Goal: Task Accomplishment & Management: Manage account settings

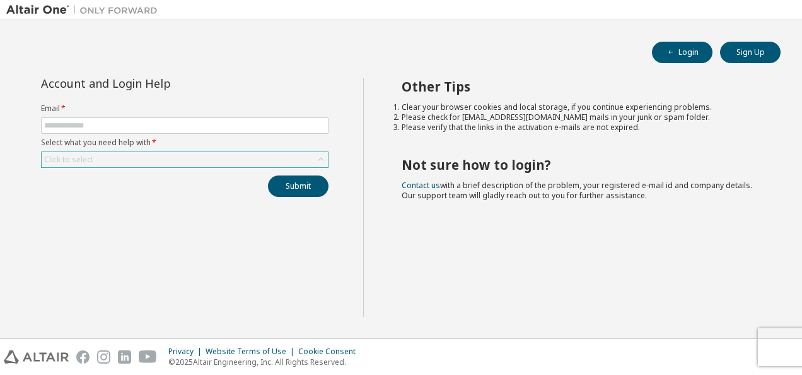
click at [322, 162] on icon at bounding box center [321, 159] width 13 height 13
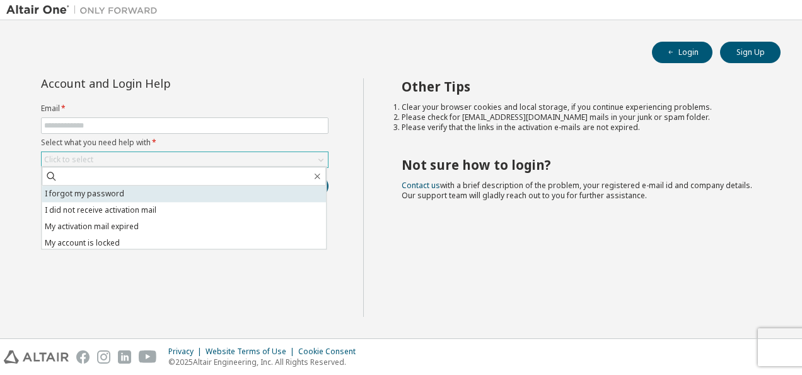
click at [136, 199] on li "I forgot my password" at bounding box center [184, 193] width 284 height 16
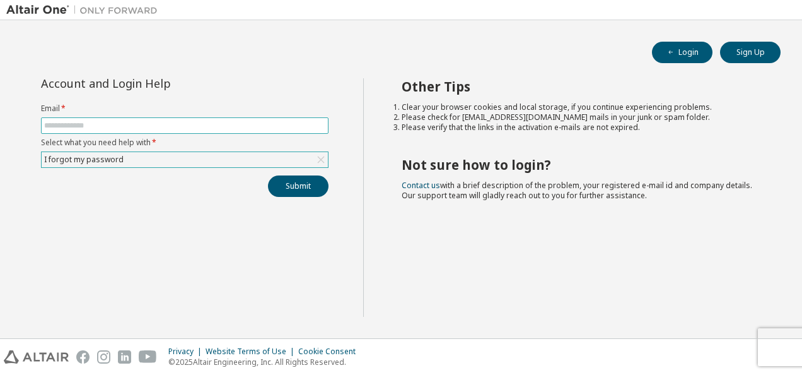
click at [170, 129] on input "text" at bounding box center [184, 125] width 281 height 10
type input "**********"
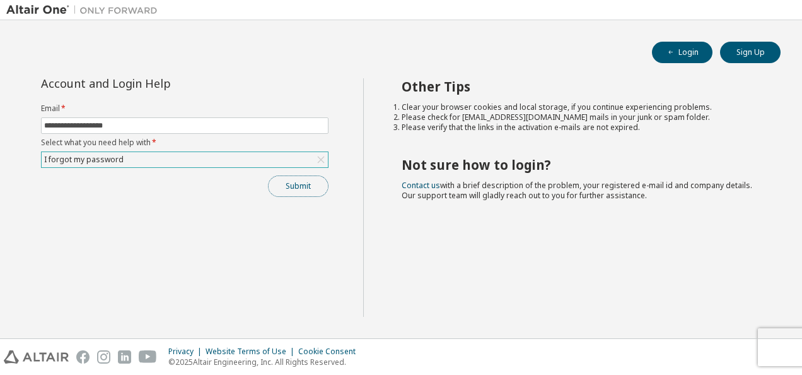
click at [281, 179] on button "Submit" at bounding box center [298, 185] width 61 height 21
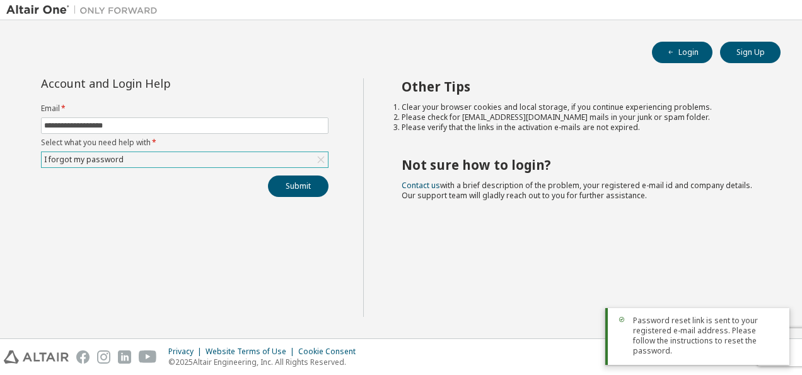
click at [671, 246] on div "Other Tips Clear your browser cookies and local storage, if you continue experi…" at bounding box center [579, 197] width 433 height 238
